Goal: Task Accomplishment & Management: Manage account settings

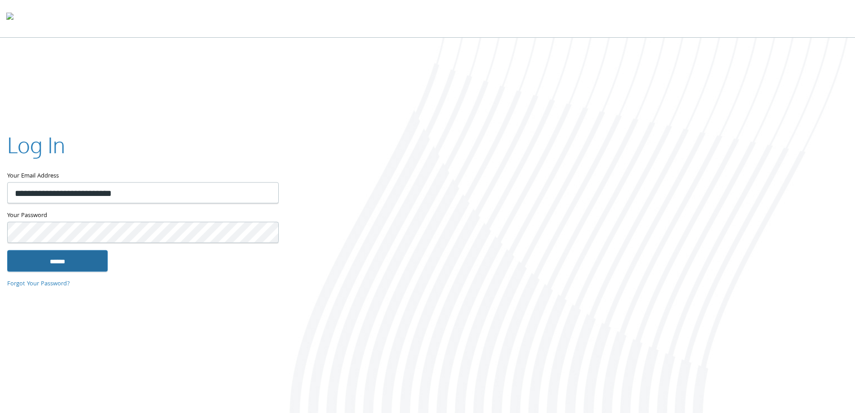
click at [75, 262] on input "******" at bounding box center [57, 261] width 101 height 22
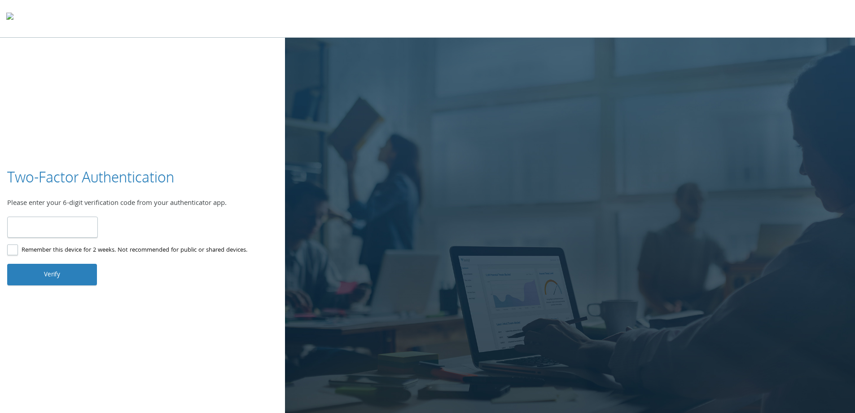
click at [15, 250] on label "Remember this device for 2 weeks. Not recommended for public or shared devices." at bounding box center [127, 250] width 240 height 11
click at [56, 224] on input "number" at bounding box center [52, 226] width 91 height 21
type input "******"
